Goal: Ask a question

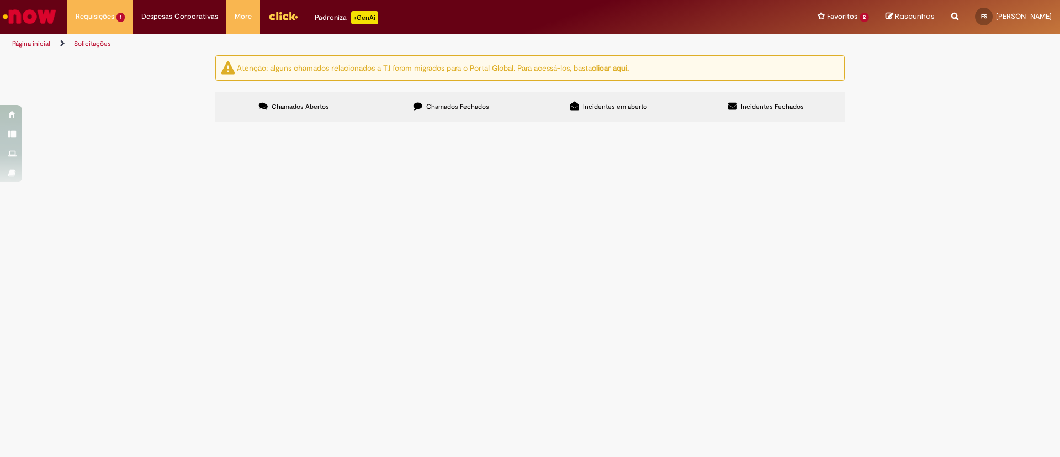
click at [0, 0] on span "meu Código SAP não registrado na BR11. fui orientado a abrir o chamado para efe…" at bounding box center [0, 0] width 0 height 0
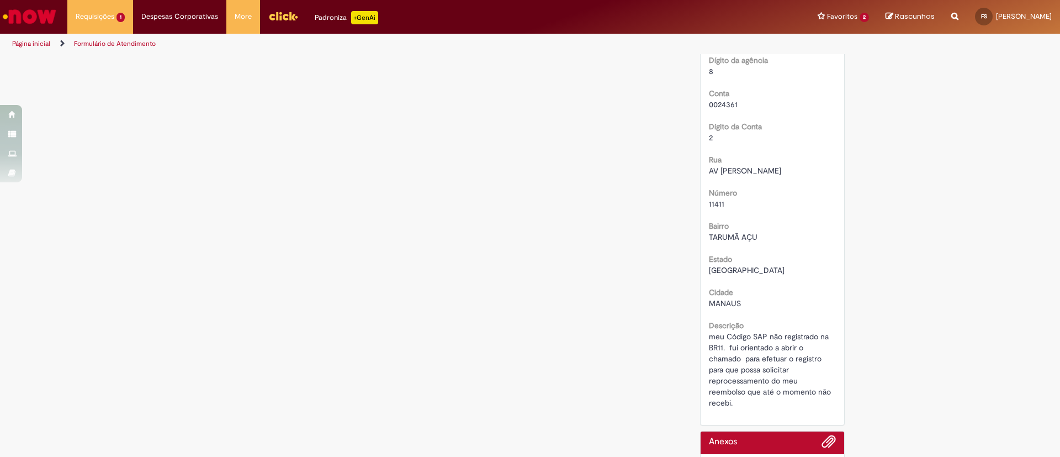
scroll to position [547, 0]
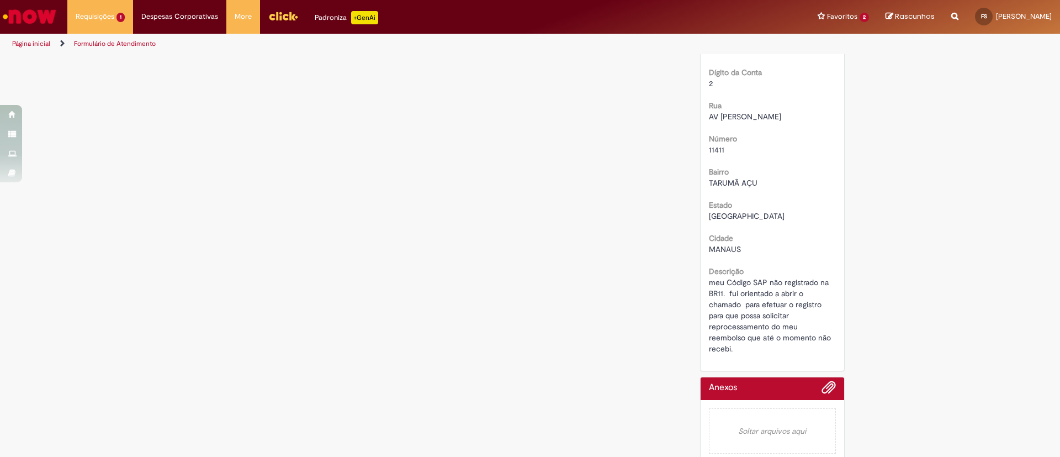
click at [717, 238] on b "Cidade" at bounding box center [721, 238] width 24 height 10
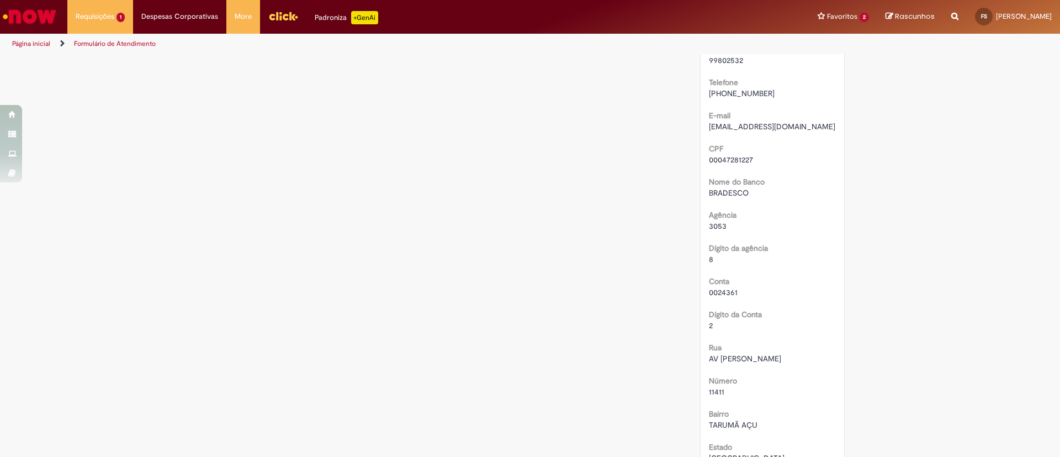
scroll to position [331, 0]
